Goal: Complete application form

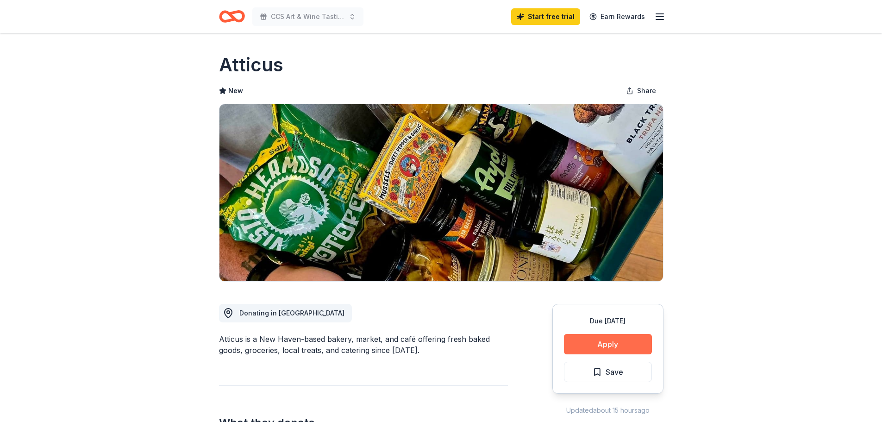
click at [588, 346] on button "Apply" at bounding box center [608, 344] width 88 height 20
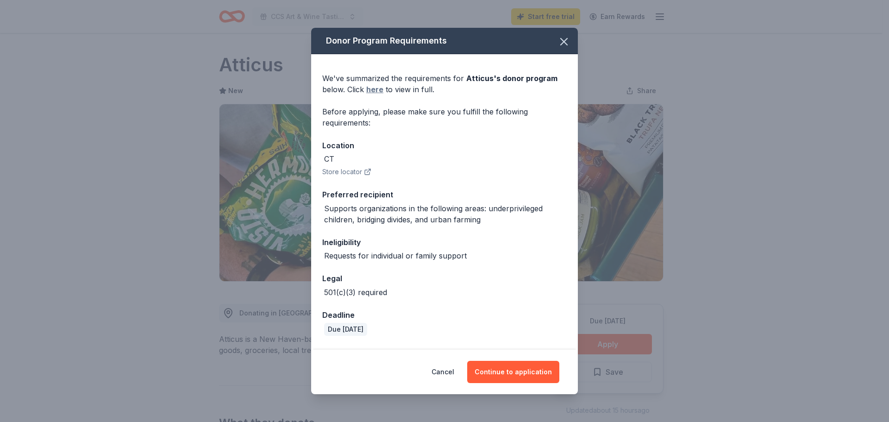
click at [379, 88] on link "here" at bounding box center [374, 89] width 17 height 11
click at [557, 41] on icon "button" at bounding box center [563, 41] width 13 height 13
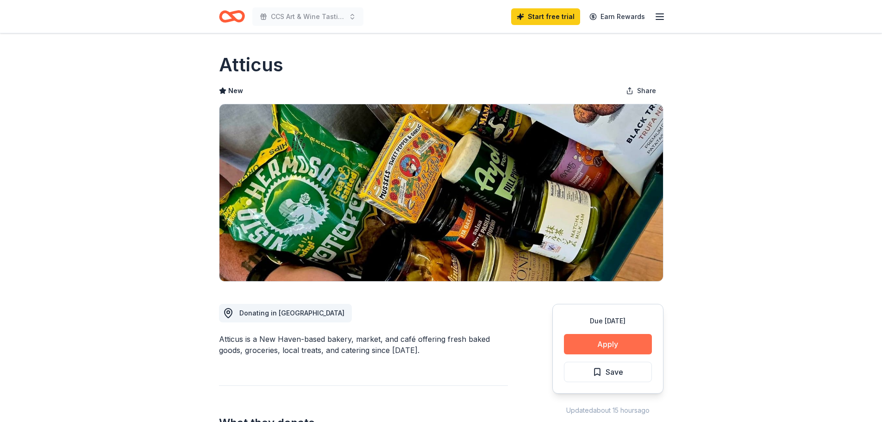
click at [591, 345] on button "Apply" at bounding box center [608, 344] width 88 height 20
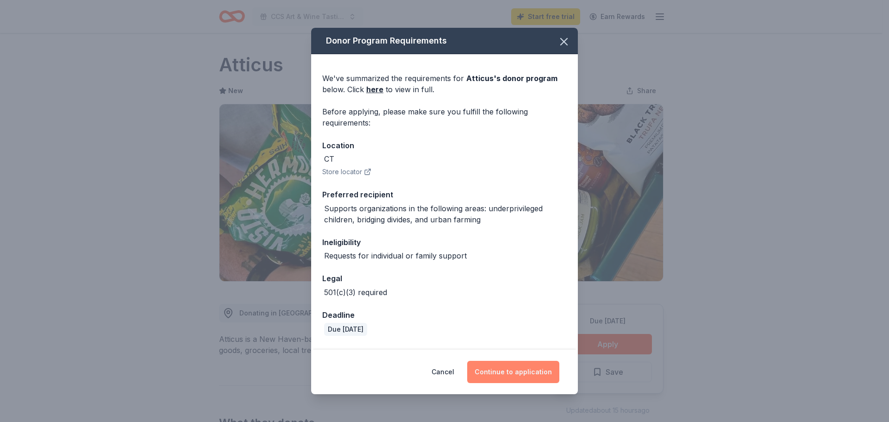
click at [513, 376] on button "Continue to application" at bounding box center [513, 372] width 92 height 22
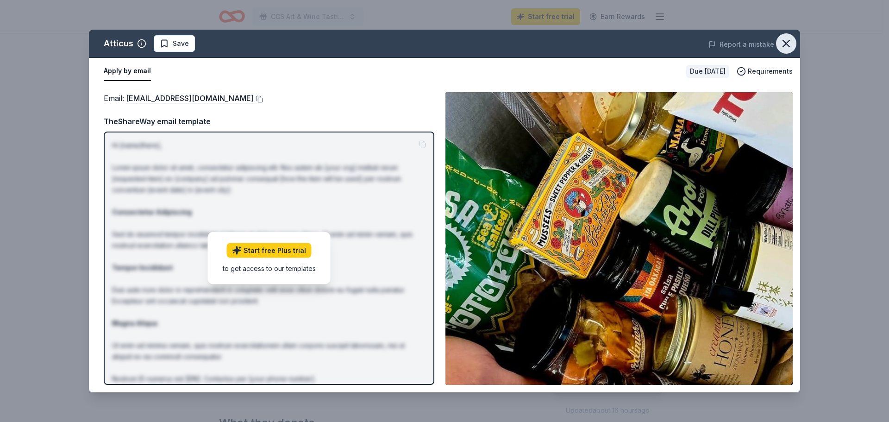
click at [789, 44] on icon "button" at bounding box center [786, 43] width 13 height 13
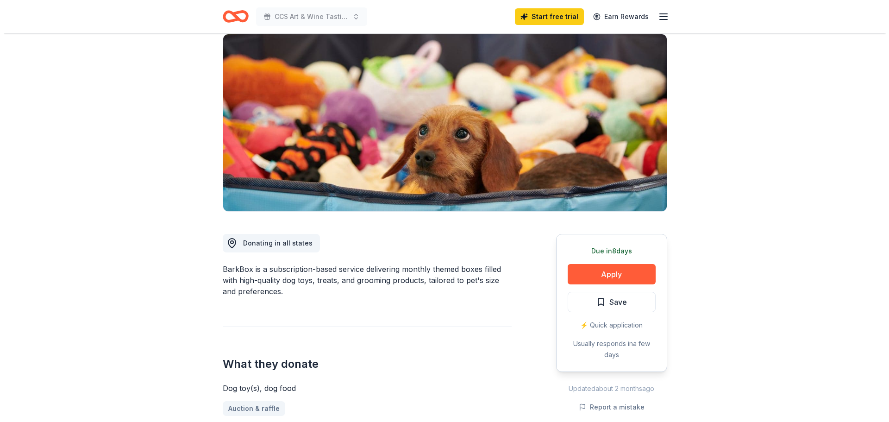
scroll to position [139, 0]
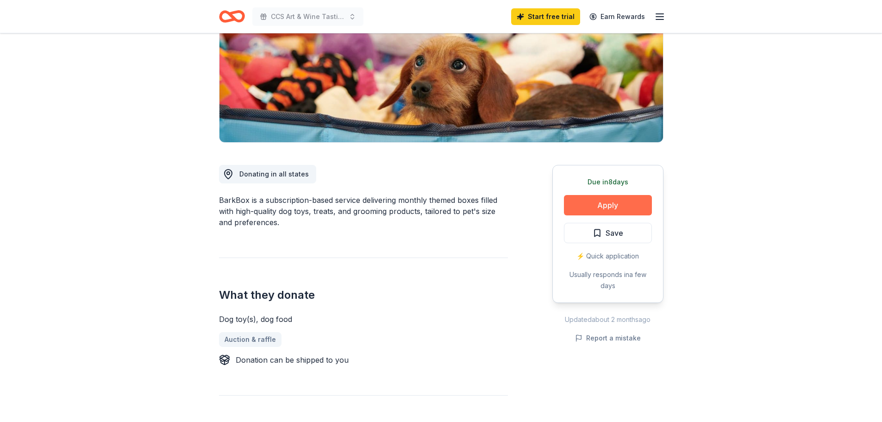
click at [612, 205] on button "Apply" at bounding box center [608, 205] width 88 height 20
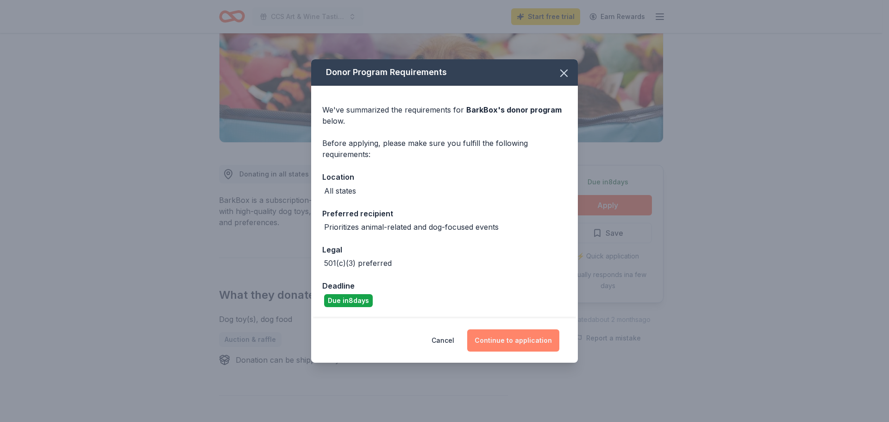
click at [521, 347] on button "Continue to application" at bounding box center [513, 340] width 92 height 22
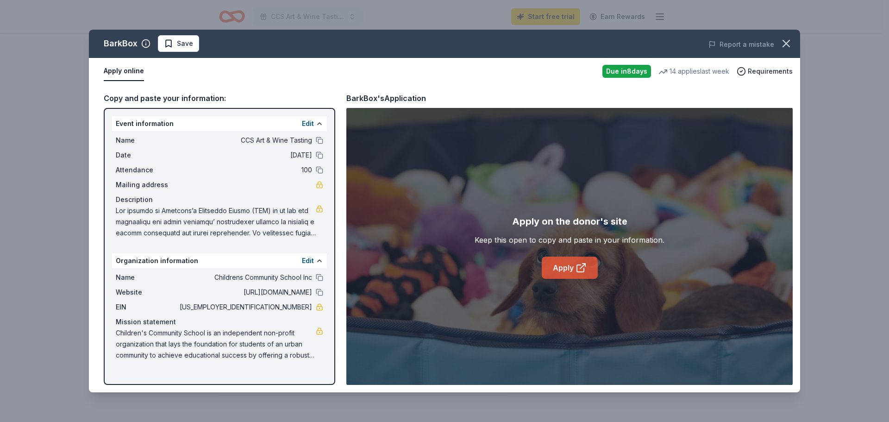
click at [561, 269] on link "Apply" at bounding box center [570, 267] width 56 height 22
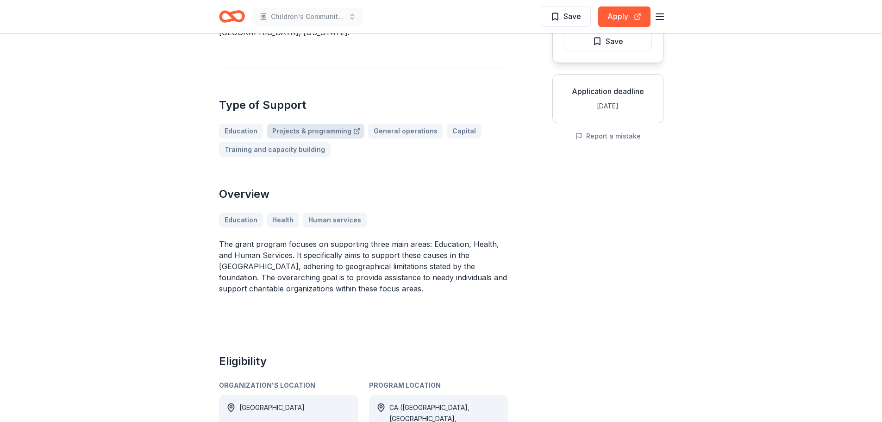
scroll to position [185, 0]
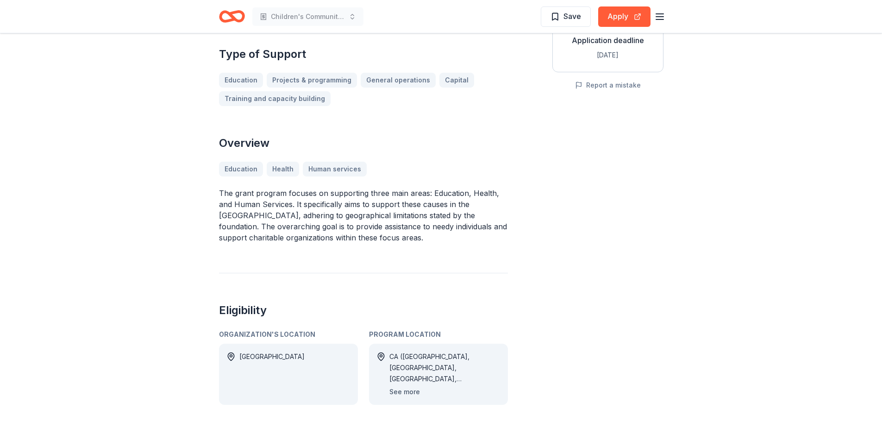
click at [409, 386] on button "See more" at bounding box center [404, 391] width 31 height 11
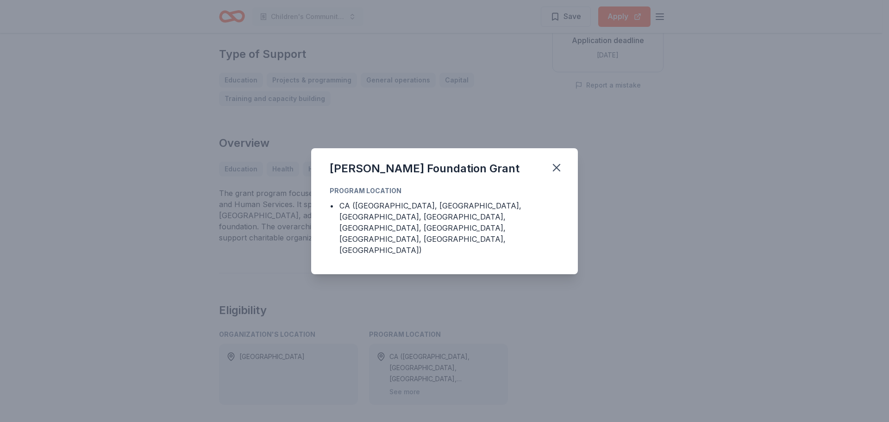
drag, startPoint x: 557, startPoint y: 178, endPoint x: 461, endPoint y: 97, distance: 126.2
click at [558, 171] on icon "button" at bounding box center [556, 167] width 6 height 6
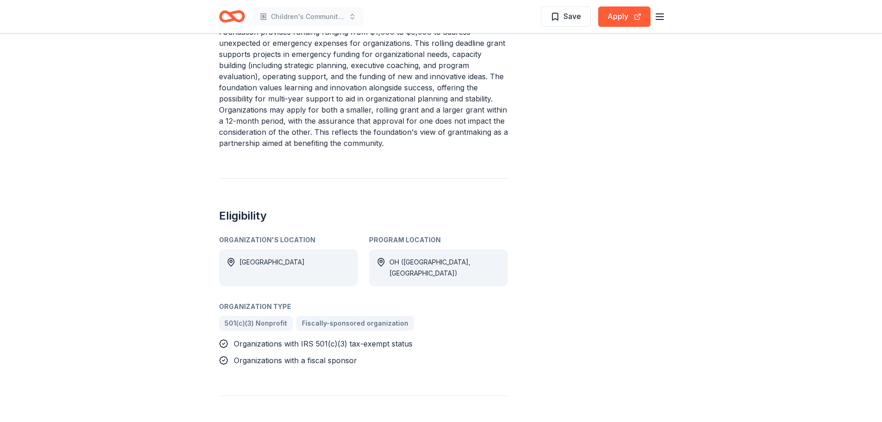
scroll to position [278, 0]
